Goal: Transaction & Acquisition: Purchase product/service

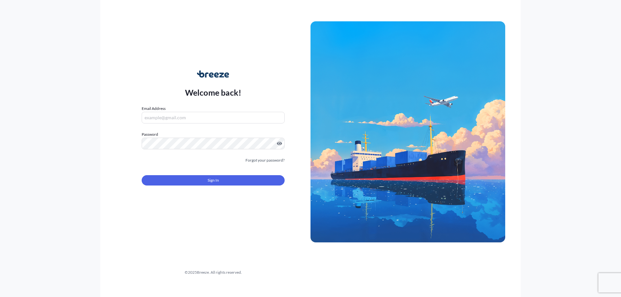
type input "[PERSON_NAME][EMAIL_ADDRESS][DOMAIN_NAME]"
click at [281, 16] on div "Welcome back! Email Address [PERSON_NAME][EMAIL_ADDRESS][DOMAIN_NAME] Password …" at bounding box center [310, 148] width 421 height 297
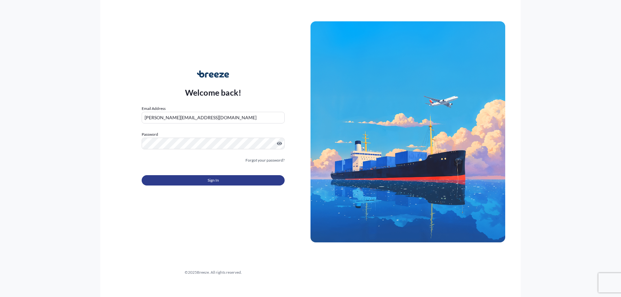
click at [200, 180] on button "Sign In" at bounding box center [213, 180] width 143 height 10
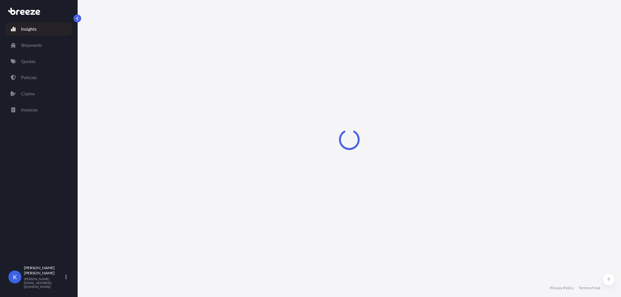
select select "2025"
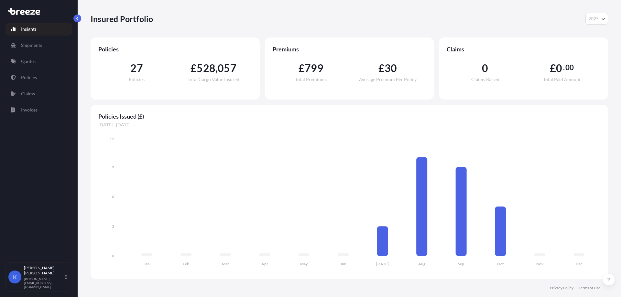
click at [257, 11] on div "Insured Portfolio 2025 2025 2024 2023 2022" at bounding box center [350, 19] width 518 height 38
click at [38, 57] on link "Quotes" at bounding box center [38, 61] width 67 height 13
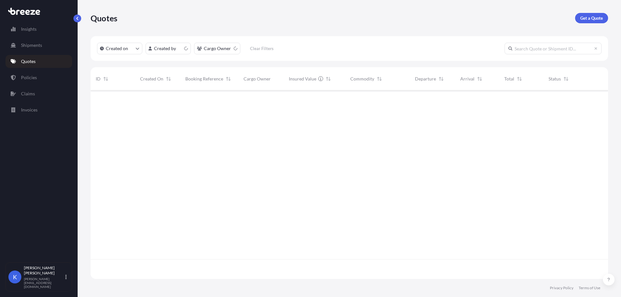
scroll to position [187, 513]
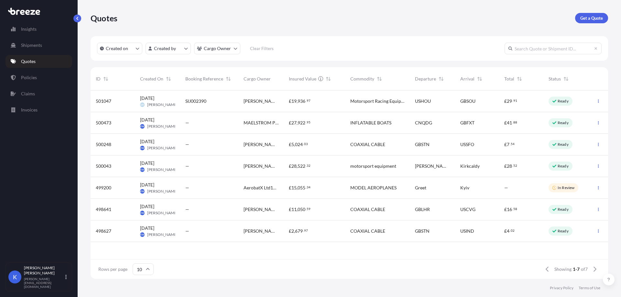
click at [576, 22] on div "Get a Quote" at bounding box center [591, 18] width 33 height 10
drag, startPoint x: 592, startPoint y: 10, endPoint x: 589, endPoint y: 19, distance: 9.4
click at [592, 10] on div "Quotes Get a Quote" at bounding box center [350, 18] width 518 height 36
click at [589, 19] on p "Get a Quote" at bounding box center [591, 18] width 23 height 6
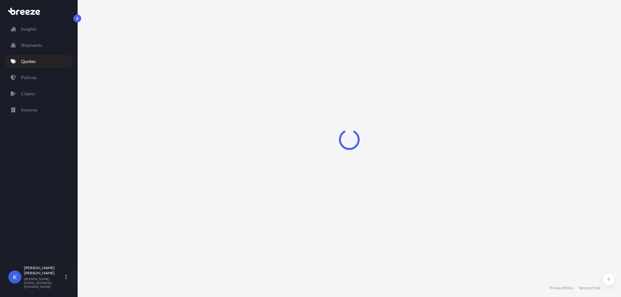
select select "Sea"
select select "1"
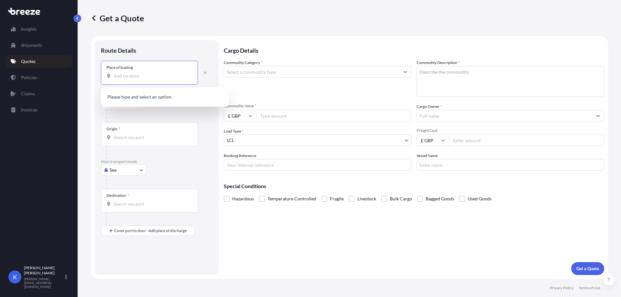
click at [150, 77] on input "Place of loading" at bounding box center [152, 76] width 76 height 6
click at [146, 82] on div "Place of loading" at bounding box center [149, 73] width 97 height 24
click at [146, 79] on input "Place of loading" at bounding box center [152, 76] width 76 height 6
paste input "[GEOGRAPHIC_DATA]"
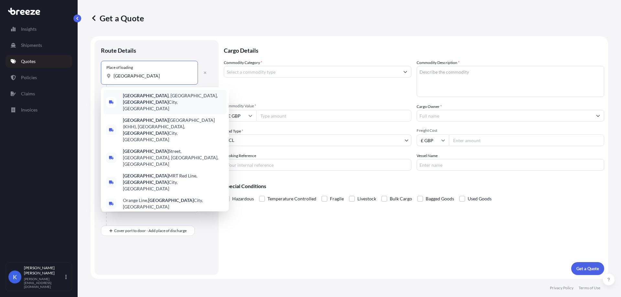
click at [156, 101] on span "[GEOGRAPHIC_DATA] , [GEOGRAPHIC_DATA], [GEOGRAPHIC_DATA], [GEOGRAPHIC_DATA]" at bounding box center [173, 102] width 101 height 19
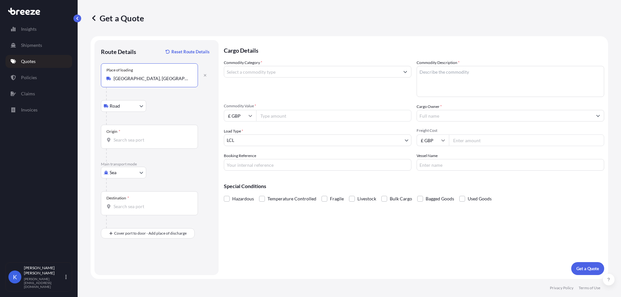
type input "[GEOGRAPHIC_DATA], [GEOGRAPHIC_DATA], [GEOGRAPHIC_DATA], [GEOGRAPHIC_DATA]"
click at [120, 108] on body "0 options available. 0 options available. 5 options available. Insights Shipmen…" at bounding box center [310, 148] width 621 height 297
click at [139, 142] on input "Origin *" at bounding box center [152, 140] width 76 height 6
paste input "[GEOGRAPHIC_DATA]"
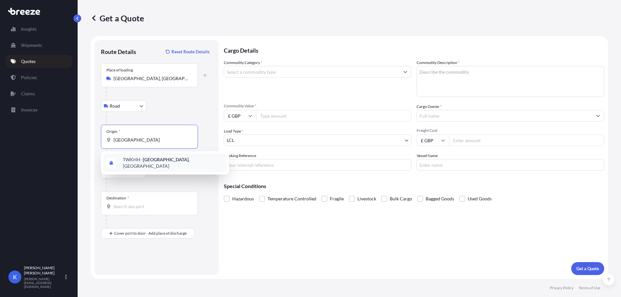
click at [147, 166] on div "TWKHH - [GEOGRAPHIC_DATA] , [GEOGRAPHIC_DATA]" at bounding box center [165, 163] width 123 height 18
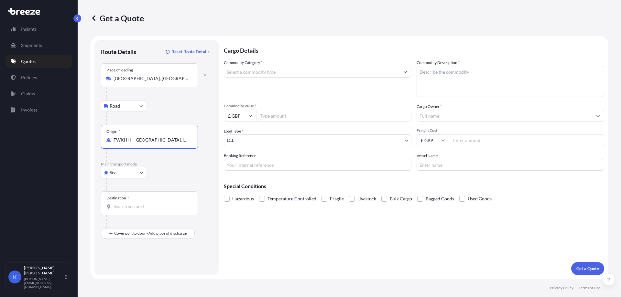
type input "TWKHH - [GEOGRAPHIC_DATA], [GEOGRAPHIC_DATA]"
click at [125, 204] on input "Destination *" at bounding box center [152, 206] width 76 height 6
click at [136, 225] on b "GBFXT" at bounding box center [130, 227] width 15 height 5
type input "GBFXT - Felixstowe, [GEOGRAPHIC_DATA]"
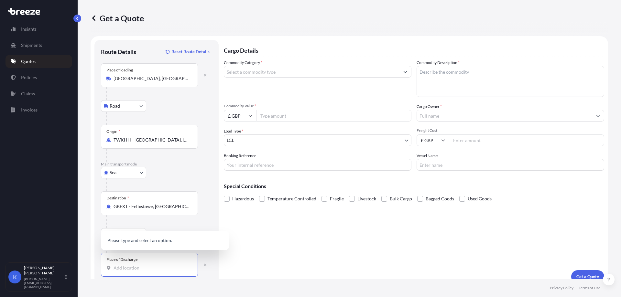
click at [121, 270] on input "Place of Discharge" at bounding box center [152, 268] width 76 height 6
click at [151, 244] on div "Kirkcaldy KY1 3PE , [GEOGRAPHIC_DATA]" at bounding box center [165, 240] width 123 height 16
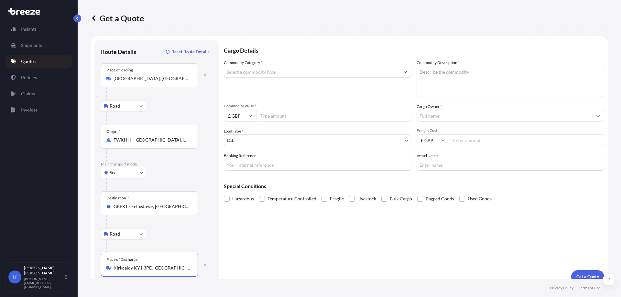
type input "Kirkcaldy KY1 3PE, [GEOGRAPHIC_DATA]"
click at [269, 79] on div "Commodity Category *" at bounding box center [318, 79] width 188 height 38
click at [268, 74] on input "Commodity Category *" at bounding box center [311, 72] width 175 height 12
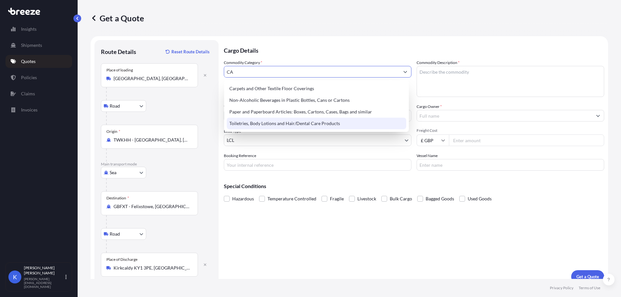
type input "C"
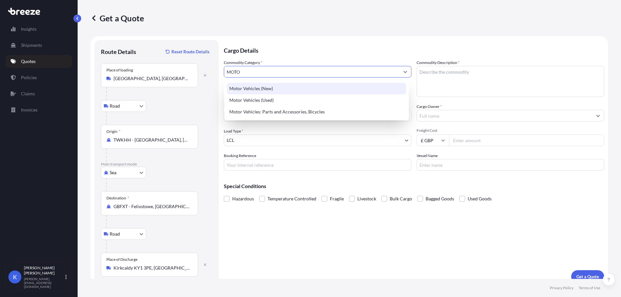
click at [278, 91] on div "Motor Vehicles (New)" at bounding box center [317, 89] width 180 height 12
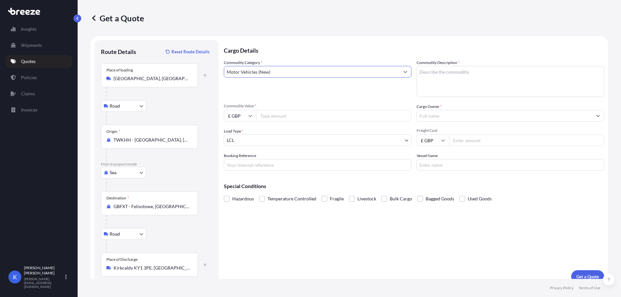
type input "Motor Vehicles (New)"
click at [466, 80] on textarea "Commodity Description *" at bounding box center [511, 81] width 188 height 31
type textarea "MOTORSPORT EQUIPMENT"
click at [339, 123] on div "Commodity Category * Motor Vehicles (New) Commodity Description * MOTORSPORT EQ…" at bounding box center [414, 115] width 380 height 111
click at [334, 121] on input "Commodity Value *" at bounding box center [333, 116] width 155 height 12
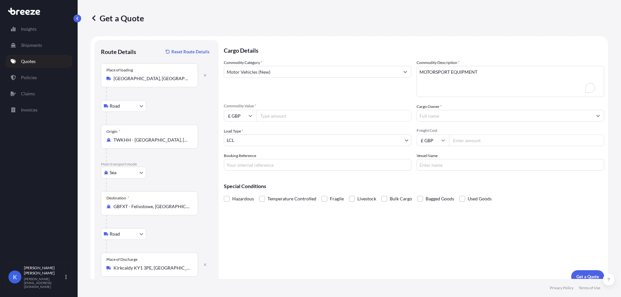
paste input "24129.35"
type input "24129.35"
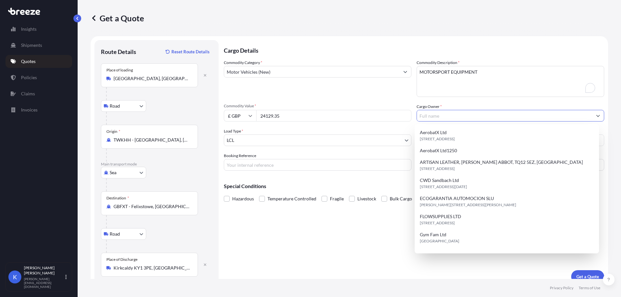
click at [444, 112] on input "Cargo Owner *" at bounding box center [504, 116] width 175 height 12
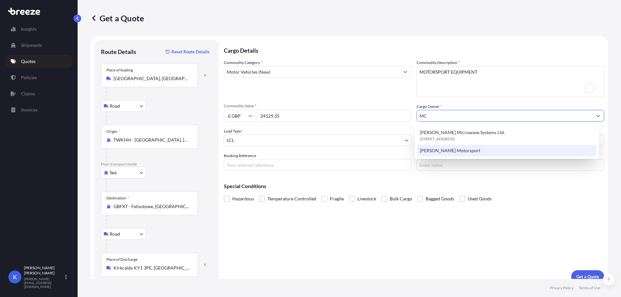
click at [489, 150] on div "[PERSON_NAME] Motorsport" at bounding box center [507, 151] width 180 height 12
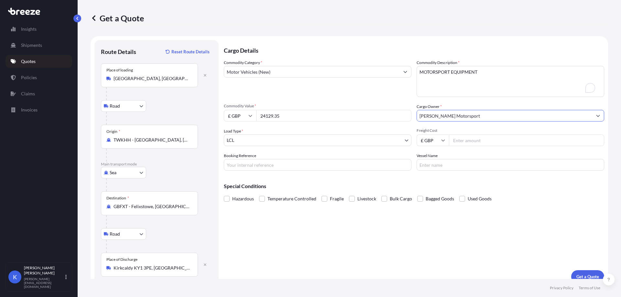
type input "[PERSON_NAME] Motorsport"
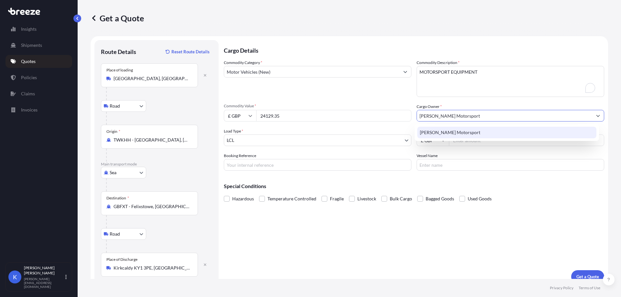
click at [437, 132] on span "[PERSON_NAME] Motorsport" at bounding box center [450, 132] width 60 height 6
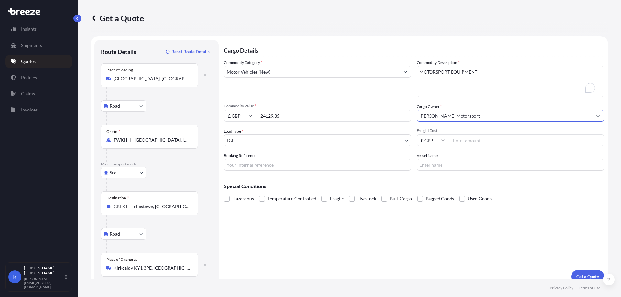
click at [301, 139] on body "1 option available. Insights Shipments Quotes Policies Claims Invoices K [PERSO…" at bounding box center [310, 148] width 621 height 297
click at [509, 137] on input "Freight Cost" at bounding box center [526, 141] width 155 height 12
click at [297, 168] on input "Booking Reference" at bounding box center [318, 165] width 188 height 12
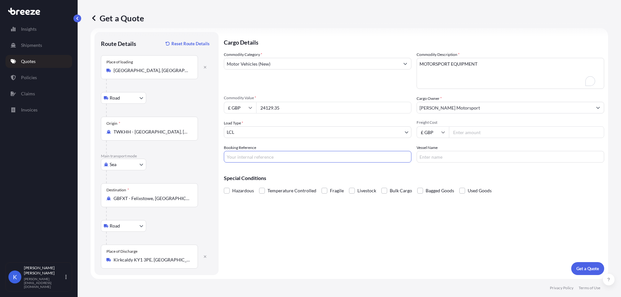
scroll to position [8, 0]
click at [571, 265] on div "Get a Quote" at bounding box center [587, 268] width 33 height 13
click at [577, 267] on p "Get a Quote" at bounding box center [587, 269] width 23 height 6
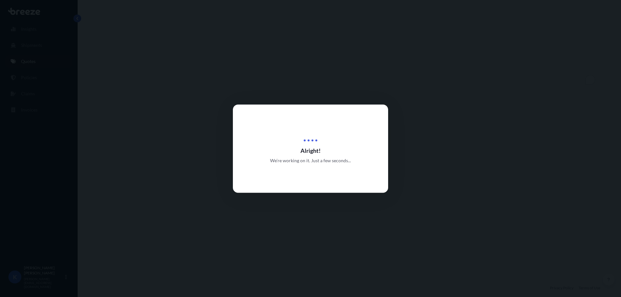
select select "Road"
select select "Sea"
select select "Road"
select select "1"
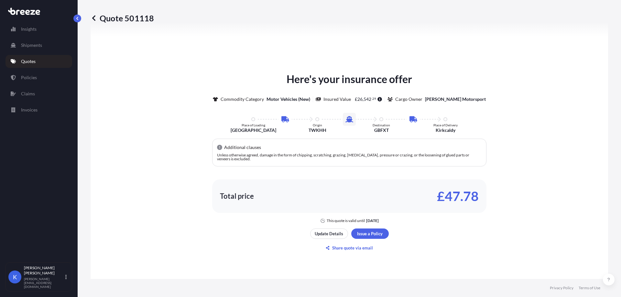
scroll to position [356, 0]
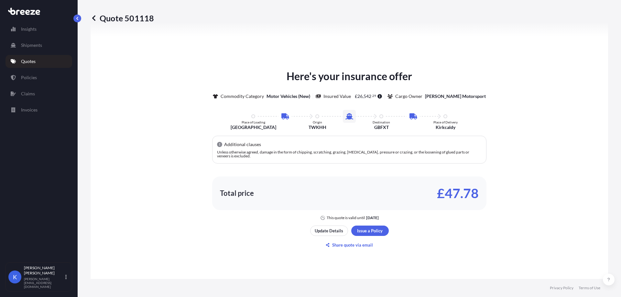
click at [108, 65] on div "Here's your insurance offer Commodity Category Motor Vehicles (New) Insured Val…" at bounding box center [349, 159] width 499 height 430
click at [339, 230] on p "Update Details" at bounding box center [329, 231] width 28 height 6
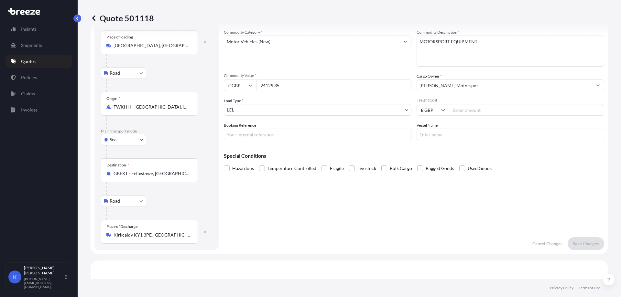
scroll to position [10, 0]
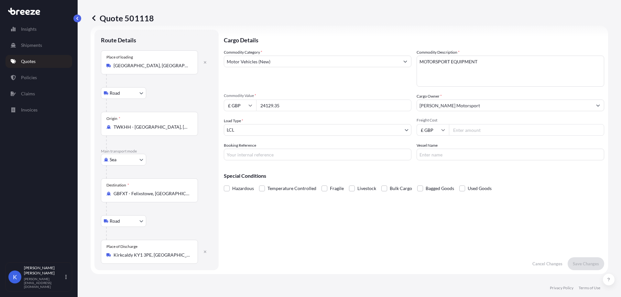
drag, startPoint x: 309, startPoint y: 103, endPoint x: 237, endPoint y: 106, distance: 71.2
click at [239, 106] on div "£ GBP 24129.35" at bounding box center [318, 106] width 188 height 12
click at [553, 266] on p "Cancel Changes" at bounding box center [547, 264] width 30 height 6
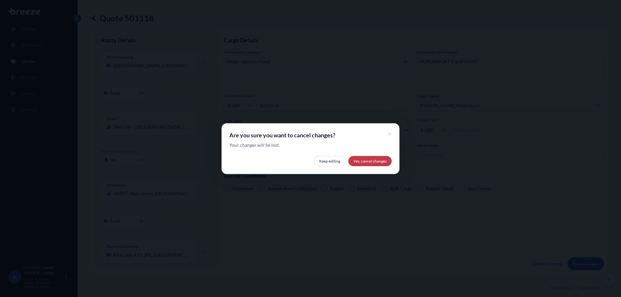
select select "Road"
select select "Sea"
select select "Road"
select select "1"
